Goal: Transaction & Acquisition: Download file/media

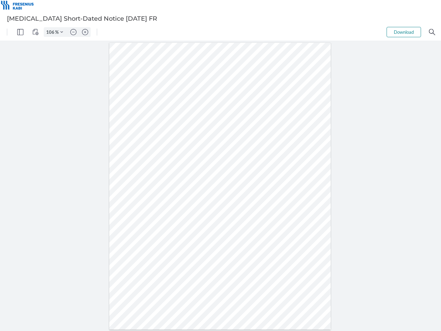
click at [20, 32] on img "Panel" at bounding box center [20, 32] width 6 height 6
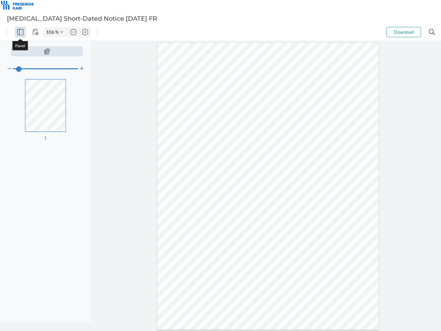
click at [35, 32] on img "View Controls" at bounding box center [35, 32] width 6 height 6
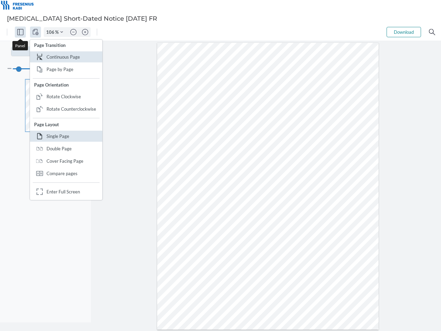
click at [51, 32] on input "106" at bounding box center [49, 32] width 11 height 6
click at [62, 32] on img "Zoom Controls" at bounding box center [61, 32] width 3 height 3
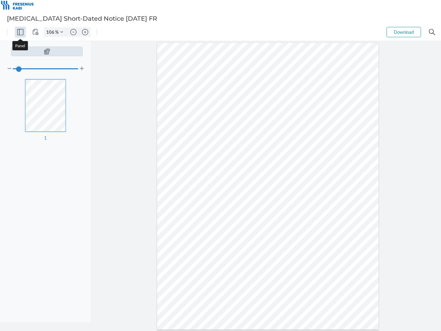
click at [73, 32] on img "Zoom out" at bounding box center [73, 32] width 6 height 6
click at [85, 32] on img "Zoom in" at bounding box center [85, 32] width 6 height 6
type input "106"
click at [403, 32] on button "Download" at bounding box center [403, 32] width 34 height 10
click at [432, 32] on img "Search" at bounding box center [432, 32] width 6 height 6
